Goal: Information Seeking & Learning: Learn about a topic

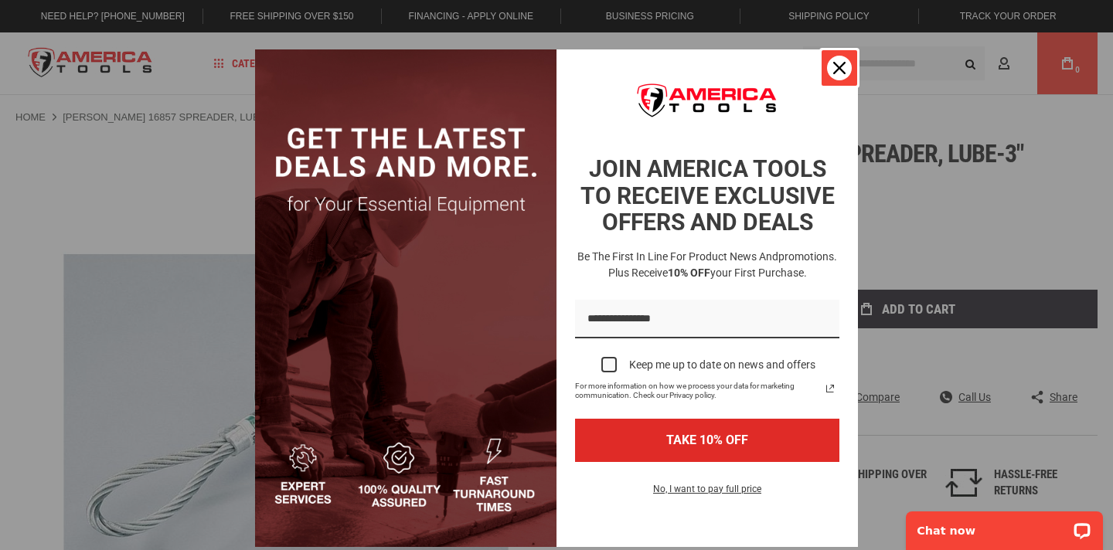
click at [831, 71] on div "Close" at bounding box center [839, 68] width 25 height 25
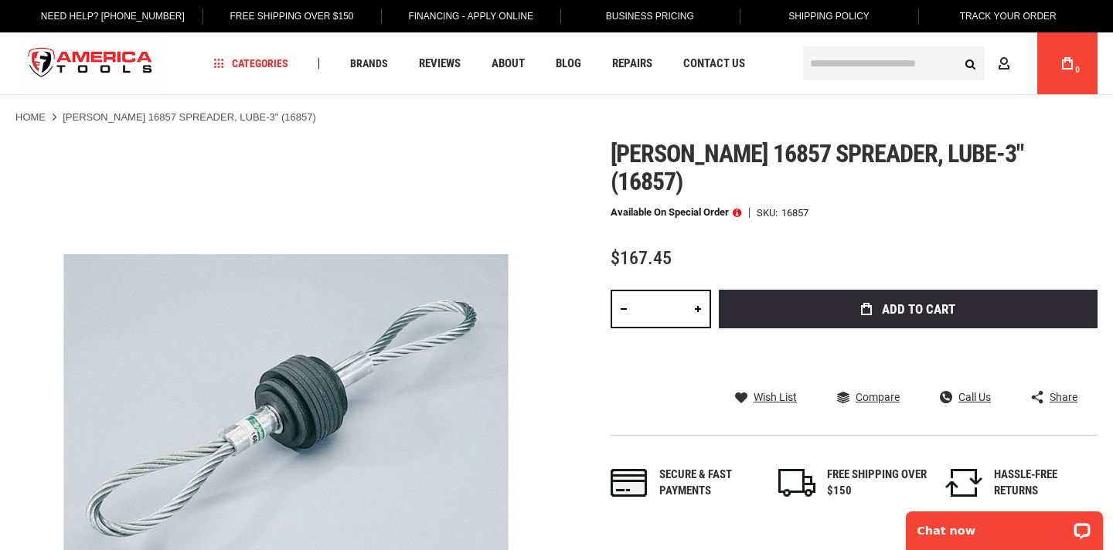
click at [844, 68] on input "text" at bounding box center [894, 63] width 182 height 34
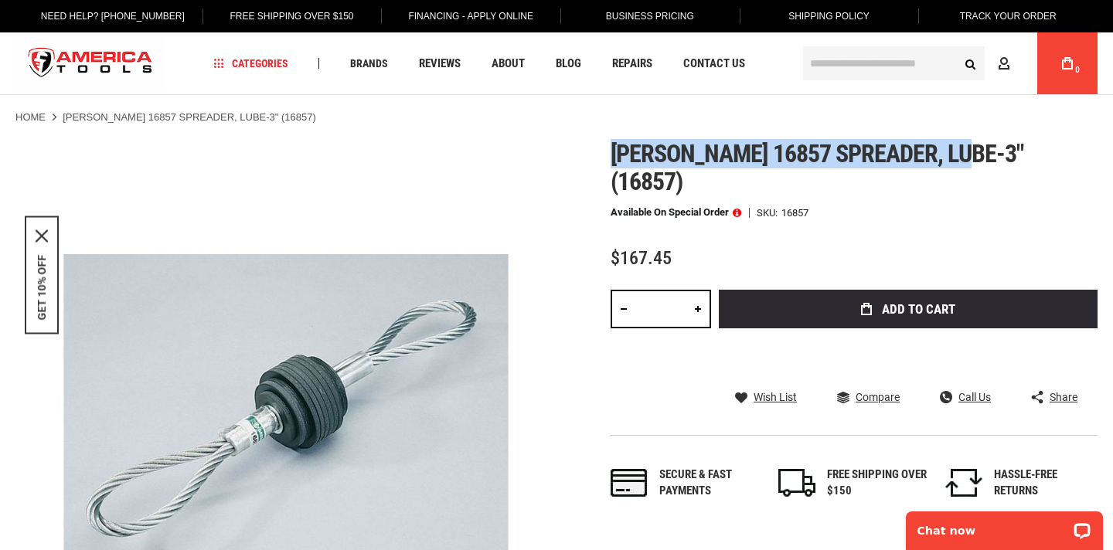
drag, startPoint x: 615, startPoint y: 152, endPoint x: 966, endPoint y: 156, distance: 351.8
click at [966, 156] on span "Greenlee 16857 spreader, lube-3" (16857)" at bounding box center [817, 167] width 413 height 57
copy span "Greenlee 16857 spreader, lube-3""
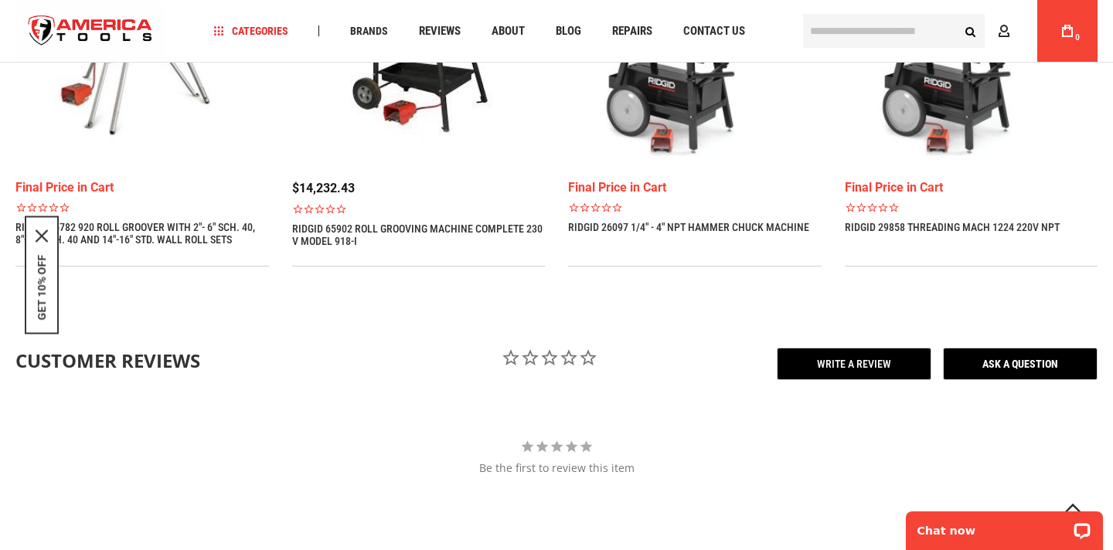
scroll to position [1166, 0]
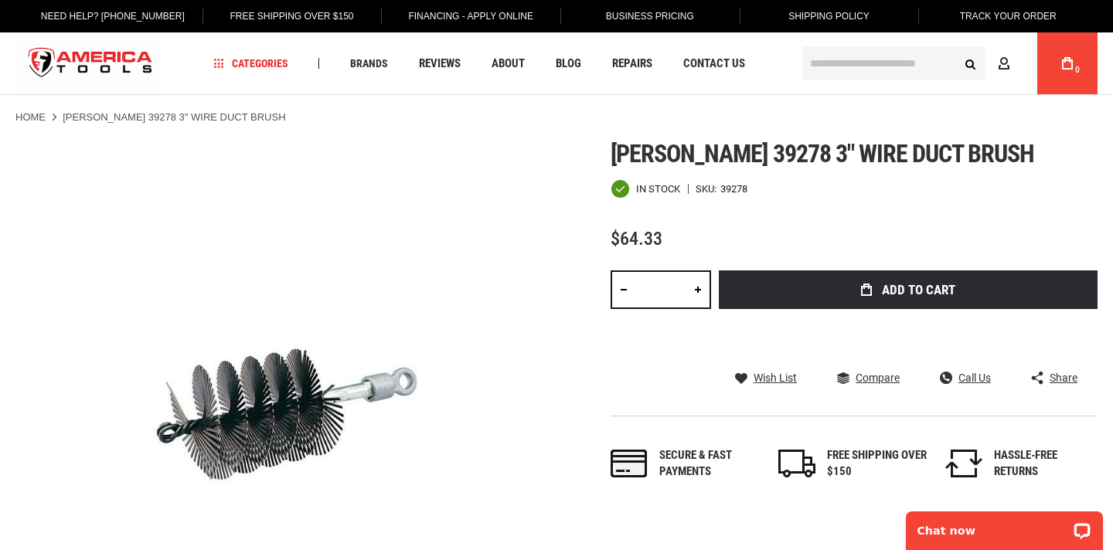
click at [772, 149] on span "Greenlee 39278 3" wire duct brush" at bounding box center [823, 153] width 424 height 29
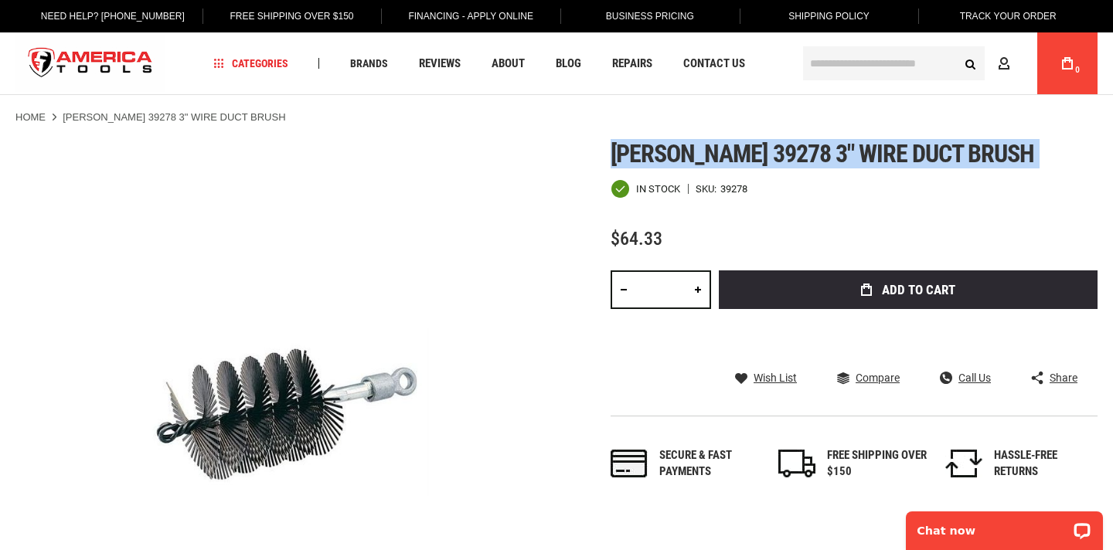
click at [772, 149] on span "Greenlee 39278 3" wire duct brush" at bounding box center [823, 153] width 424 height 29
copy div "Greenlee 39278 3" wire duct brush"
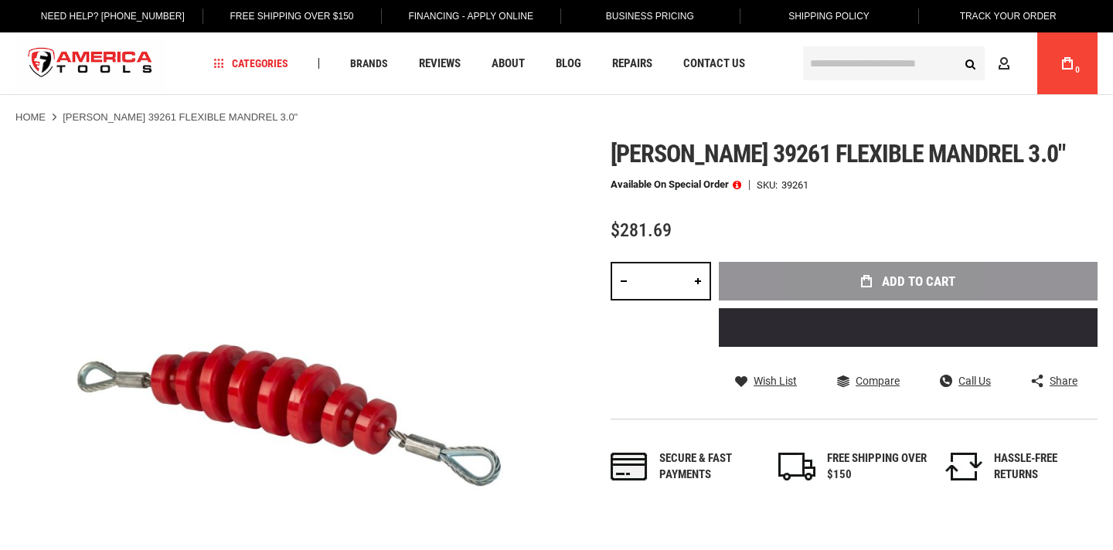
click at [837, 140] on span "[PERSON_NAME] 39261 flexible mandrel 3.0"" at bounding box center [838, 153] width 455 height 29
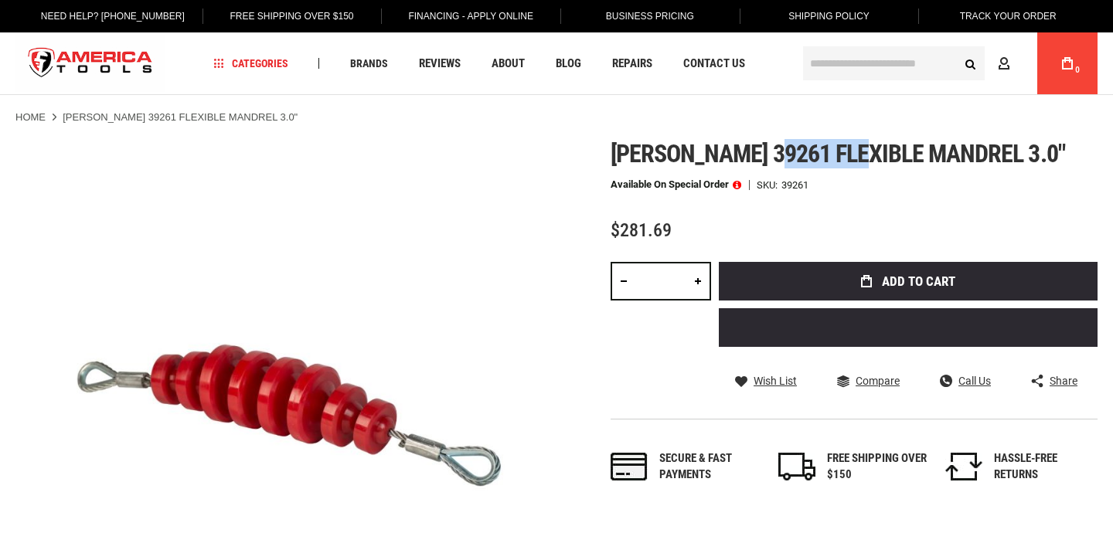
click at [837, 140] on span "[PERSON_NAME] 39261 flexible mandrel 3.0"" at bounding box center [838, 153] width 455 height 29
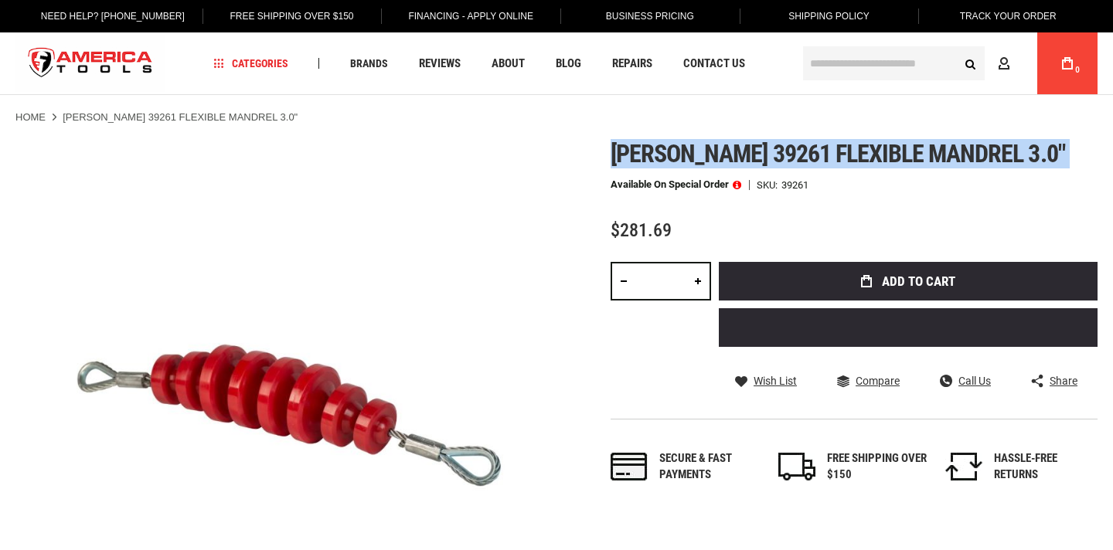
click at [837, 140] on span "Greenlee 39261 flexible mandrel 3.0"" at bounding box center [838, 153] width 455 height 29
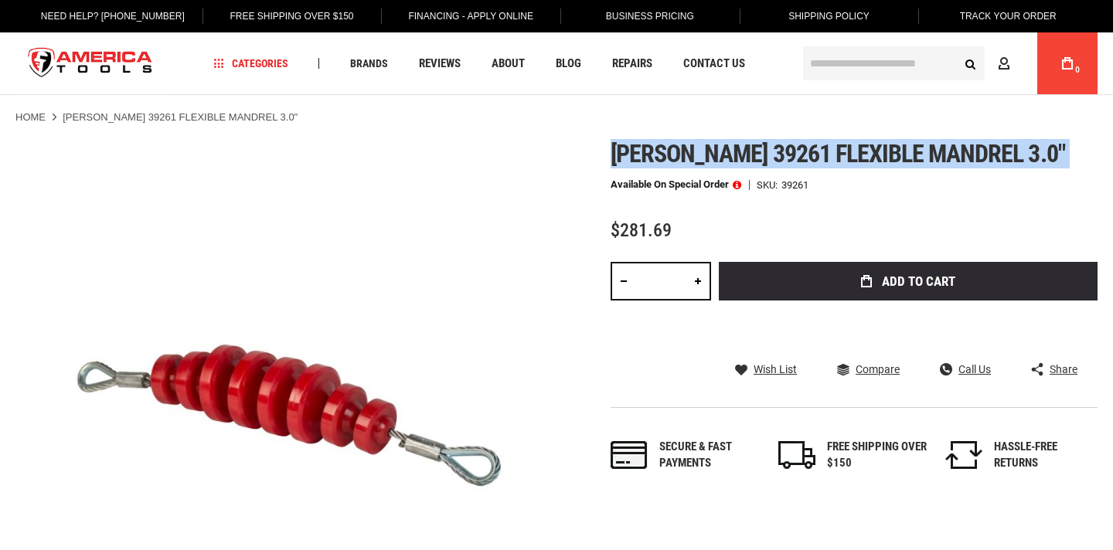
copy div "Greenlee 39261 flexible mandrel 3.0""
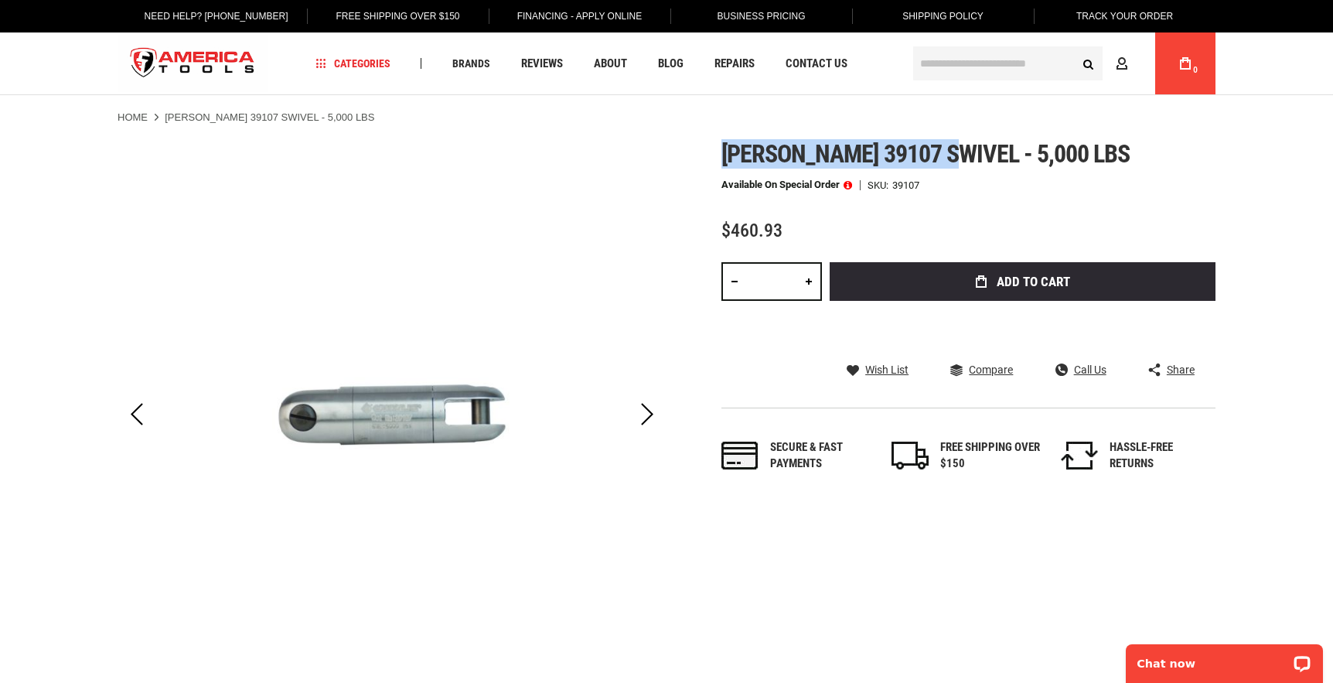
drag, startPoint x: 722, startPoint y: 152, endPoint x: 955, endPoint y: 162, distance: 233.7
click at [955, 162] on span "Greenlee 39107 swivel - 5,000 lbs" at bounding box center [925, 153] width 409 height 29
copy span "Greenlee 39107 swivel"
